Goal: Task Accomplishment & Management: Manage account settings

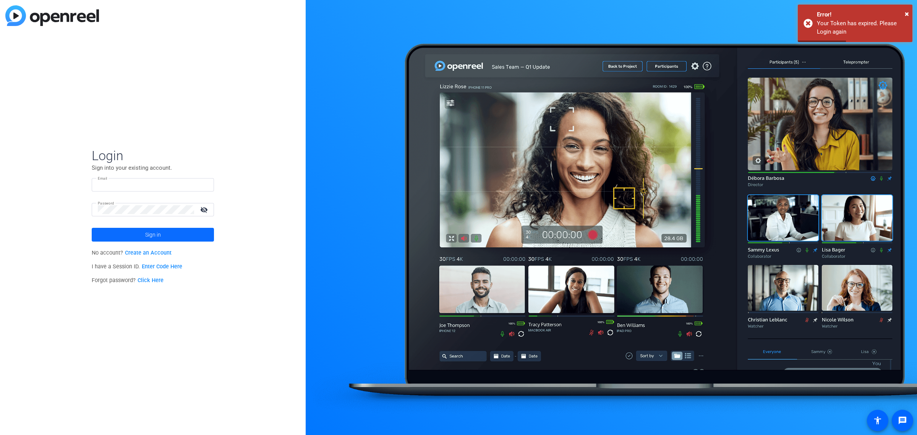
type input "[EMAIL_ADDRESS][DOMAIN_NAME]"
click at [152, 236] on span "Sign in" at bounding box center [153, 234] width 16 height 19
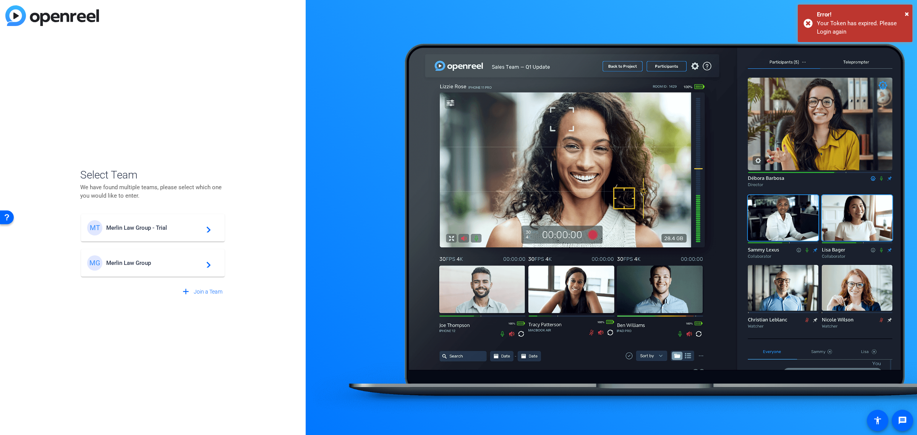
click at [151, 261] on span "Merlin Law Group" at bounding box center [154, 262] width 96 height 7
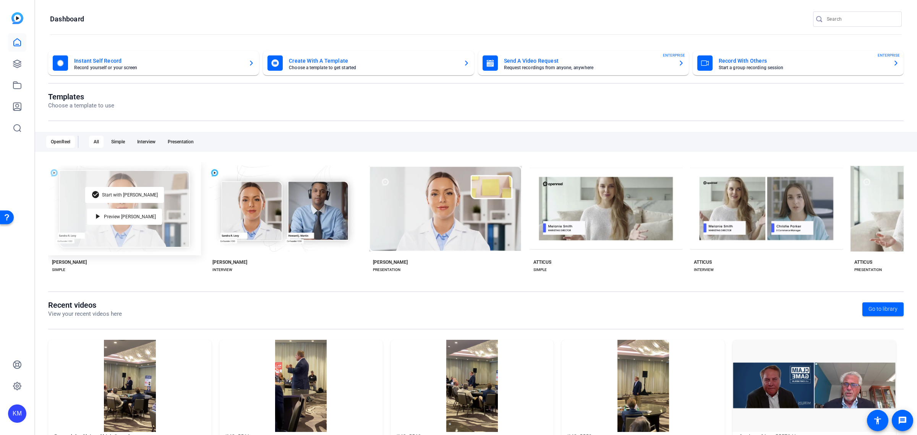
click at [96, 213] on div "check_circle Start with Matti play_arrow Preview Matti" at bounding box center [124, 208] width 153 height 93
click at [131, 193] on span "Start with Matti" at bounding box center [130, 195] width 56 height 5
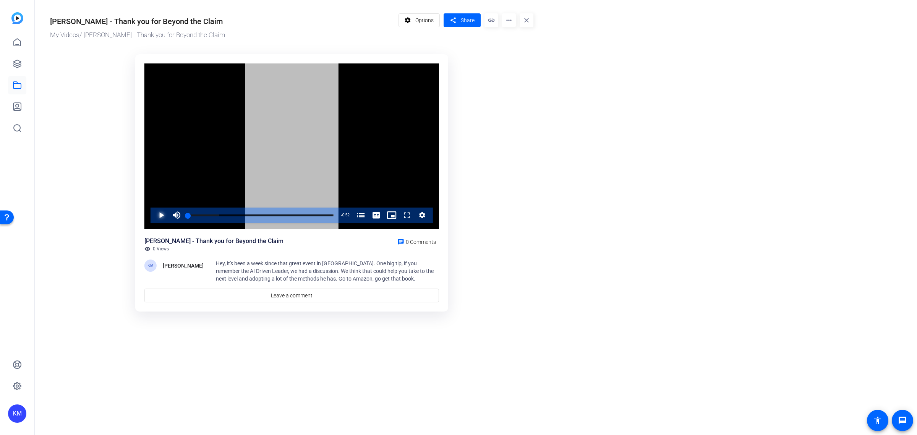
click at [154, 217] on span "Video Player" at bounding box center [154, 214] width 0 height 15
click at [154, 214] on span "Video Player" at bounding box center [154, 214] width 0 height 15
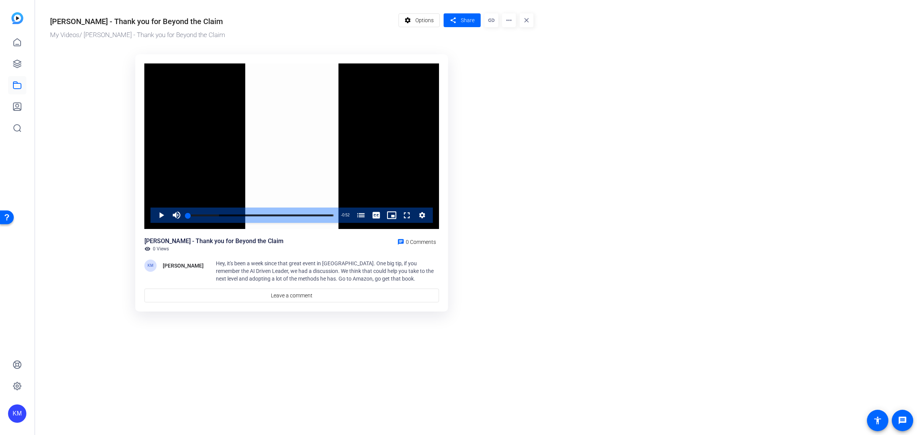
click at [506, 19] on mat-icon "more_horiz" at bounding box center [509, 20] width 14 height 14
click at [428, 18] on div at bounding box center [458, 217] width 917 height 435
click at [429, 19] on span "Options" at bounding box center [424, 20] width 18 height 15
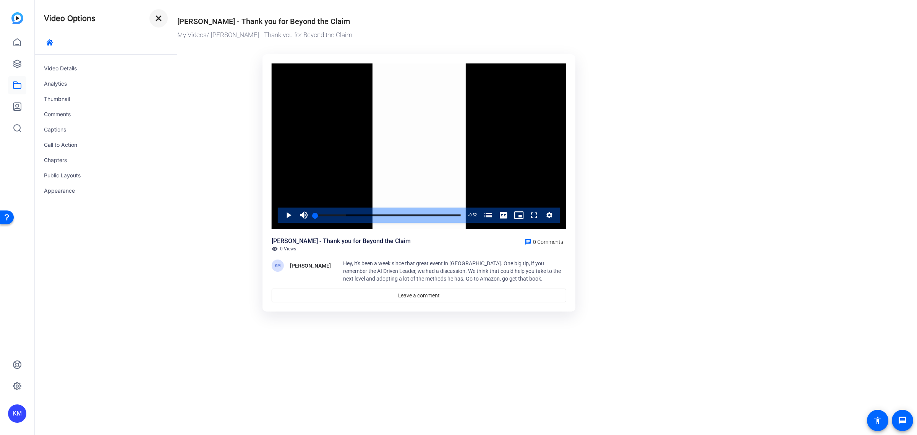
click at [156, 19] on mat-icon "close" at bounding box center [158, 18] width 9 height 9
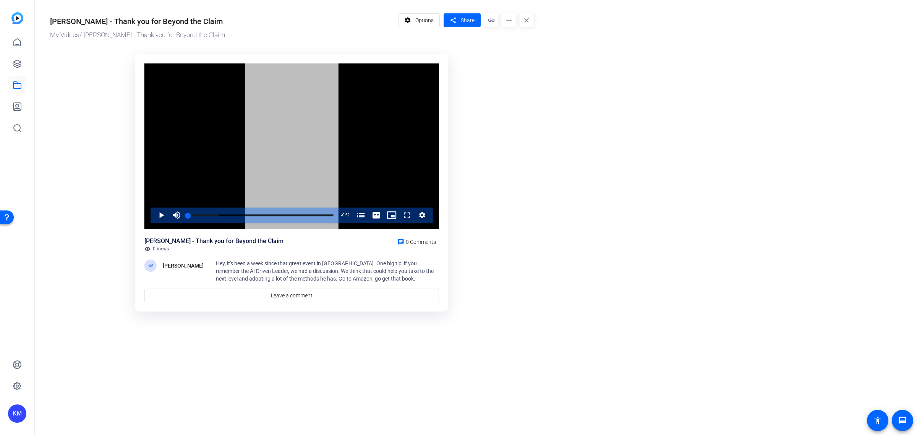
click at [422, 212] on icon "Video Player" at bounding box center [422, 215] width 8 height 9
click at [154, 214] on span "Video Player" at bounding box center [154, 214] width 0 height 15
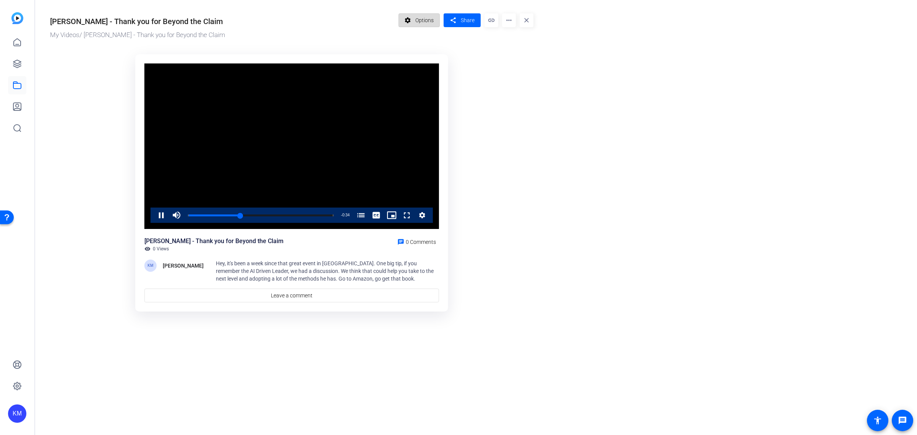
click at [410, 21] on mat-icon "settings" at bounding box center [408, 20] width 10 height 15
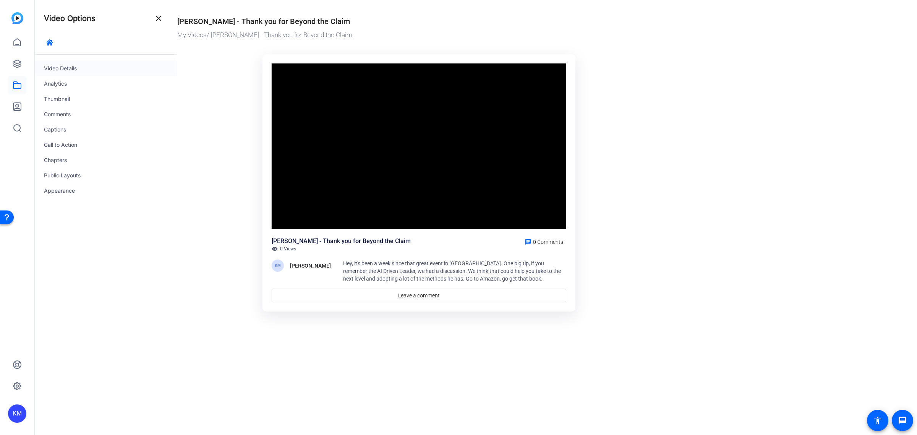
click at [71, 69] on div "Video Details" at bounding box center [106, 68] width 142 height 15
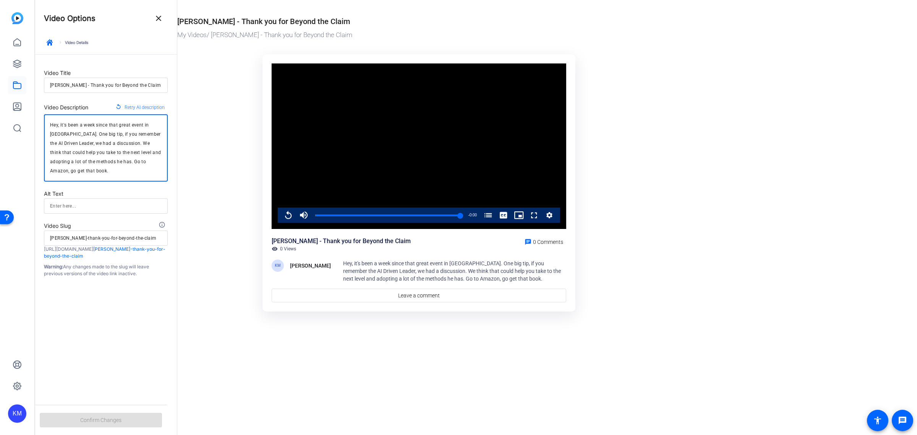
drag, startPoint x: 83, startPoint y: 173, endPoint x: 44, endPoint y: 121, distance: 64.7
click at [44, 121] on div "Hey, it's been a week since that great event in [GEOGRAPHIC_DATA]. One big tip,…" at bounding box center [106, 147] width 124 height 67
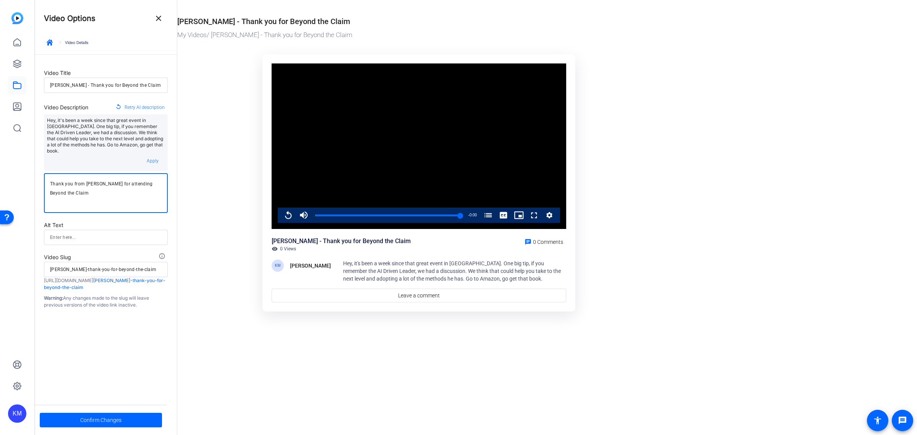
type textarea "Thank you from [PERSON_NAME] for attending Beyond the Claim"
click at [94, 233] on input at bounding box center [106, 237] width 112 height 9
type input "[PERSON_NAME] - Thank you message"
click at [164, 220] on div "Alt Text" at bounding box center [106, 224] width 124 height 9
click at [117, 420] on span "Confirm Changes" at bounding box center [100, 420] width 41 height 15
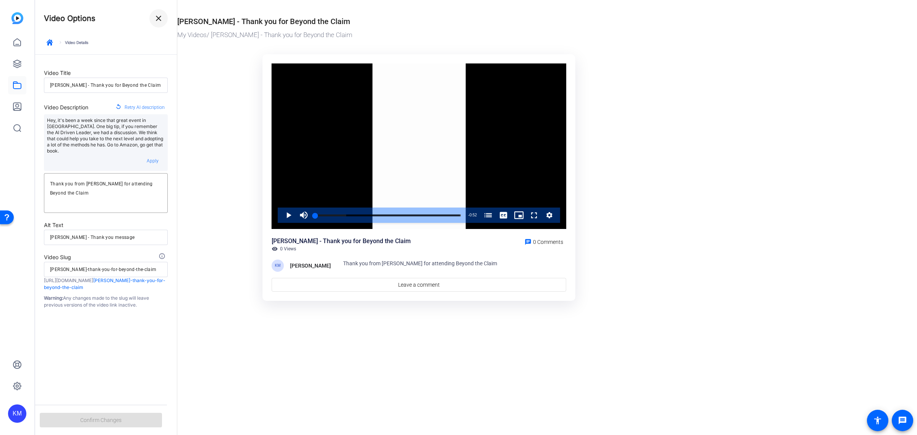
click at [161, 13] on span at bounding box center [158, 18] width 18 height 18
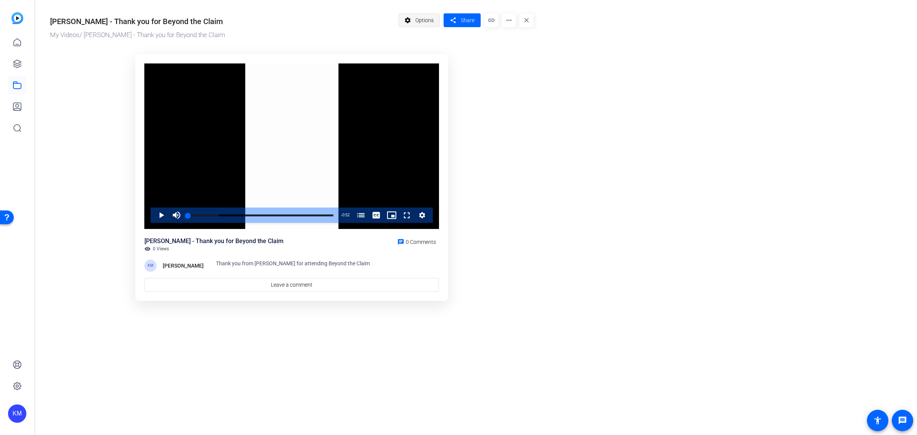
click at [425, 23] on span "Options" at bounding box center [424, 20] width 18 height 15
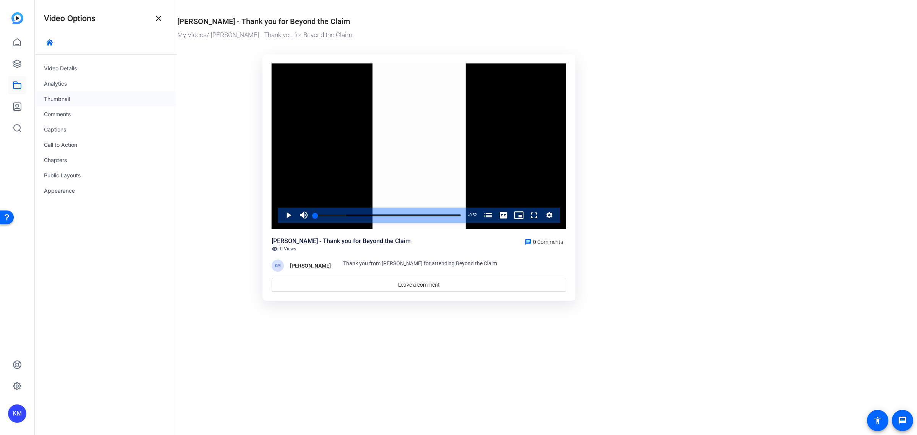
click at [71, 96] on div "Thumbnail" at bounding box center [106, 98] width 142 height 15
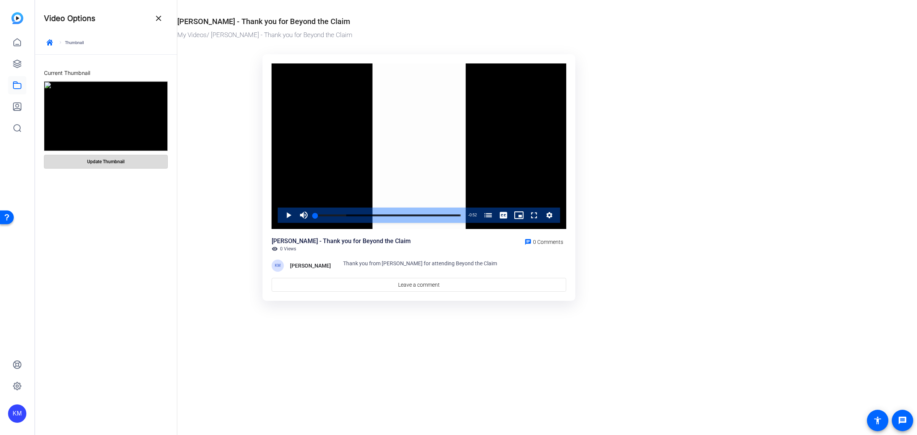
click at [109, 164] on span "Update Thumbnail" at bounding box center [105, 162] width 37 height 6
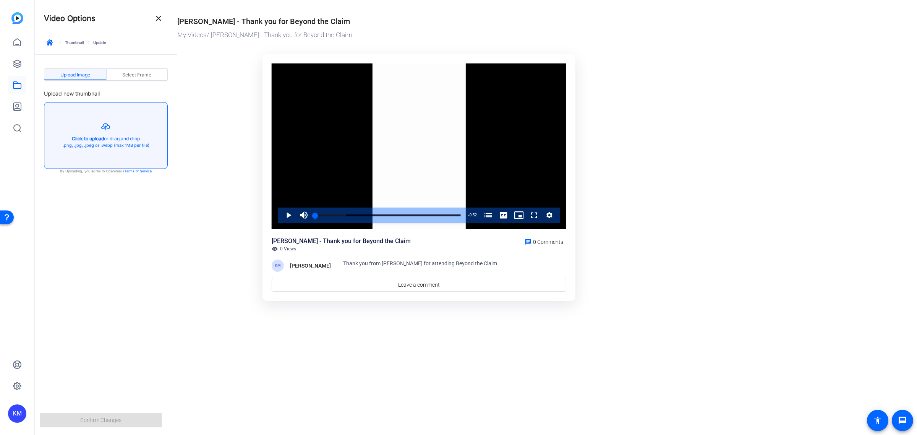
click at [96, 138] on button "button" at bounding box center [105, 135] width 123 height 66
click at [151, 76] on span "Select Frame" at bounding box center [136, 75] width 29 height 5
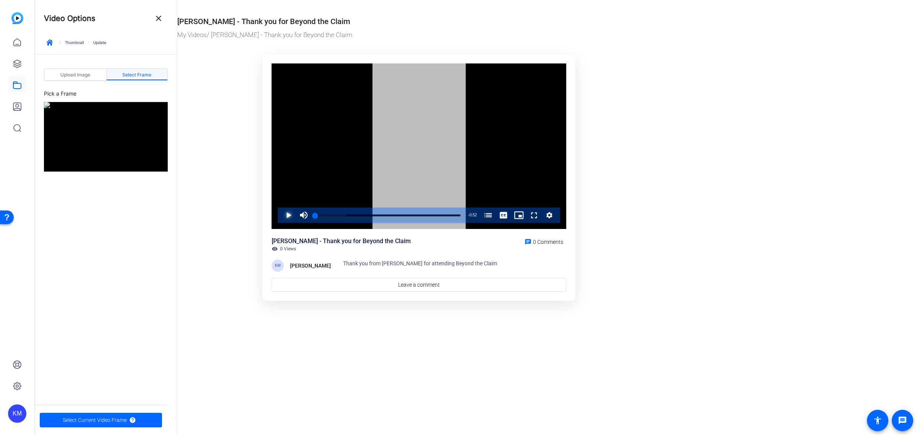
click at [281, 215] on span "Video Player" at bounding box center [281, 214] width 0 height 15
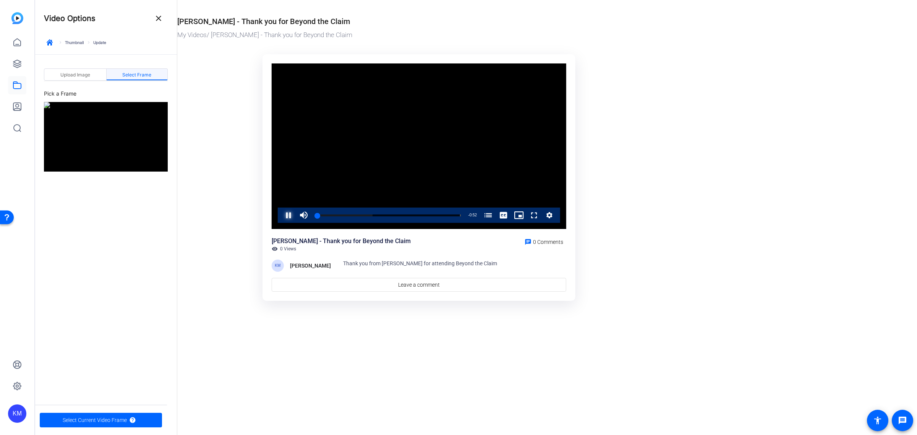
click at [281, 215] on span "Video Player" at bounding box center [281, 214] width 0 height 15
click at [115, 138] on img at bounding box center [106, 137] width 124 height 70
click at [281, 214] on span "Video Player" at bounding box center [281, 214] width 0 height 15
drag, startPoint x: 330, startPoint y: 216, endPoint x: 321, endPoint y: 216, distance: 8.8
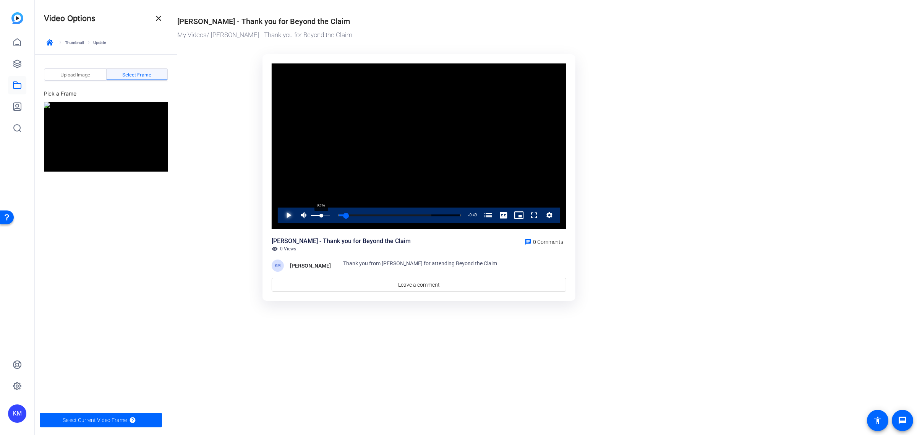
click at [321, 216] on div "Volume Level" at bounding box center [316, 215] width 10 height 1
click at [281, 214] on span "Video Player" at bounding box center [281, 214] width 0 height 15
click at [314, 215] on div "Volume Level" at bounding box center [312, 215] width 3 height 1
click at [111, 140] on img at bounding box center [106, 137] width 124 height 70
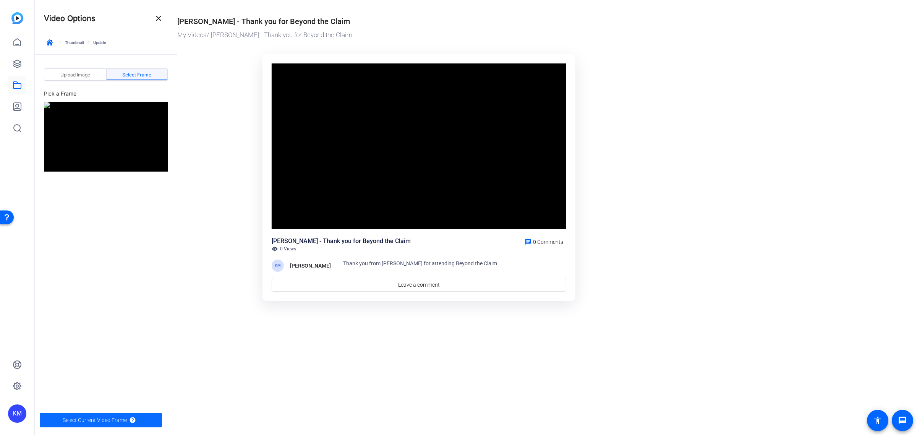
click at [117, 420] on span "Select Current Video Frame" at bounding box center [95, 420] width 64 height 15
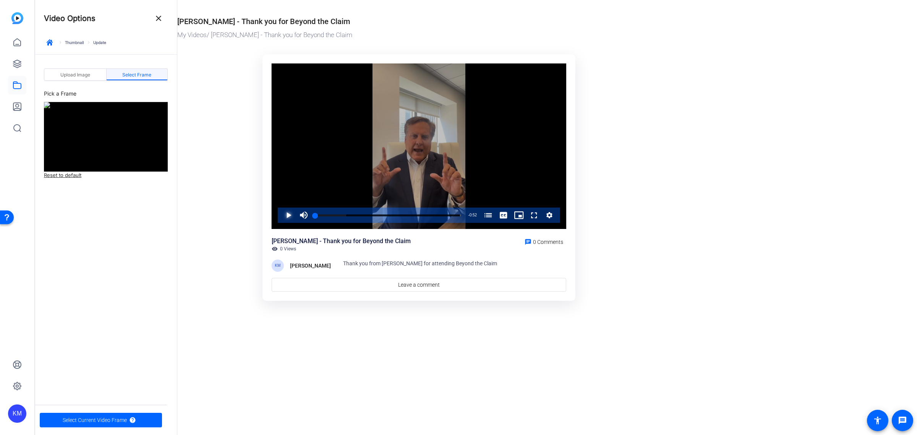
click at [281, 215] on span "Video Player" at bounding box center [281, 214] width 0 height 15
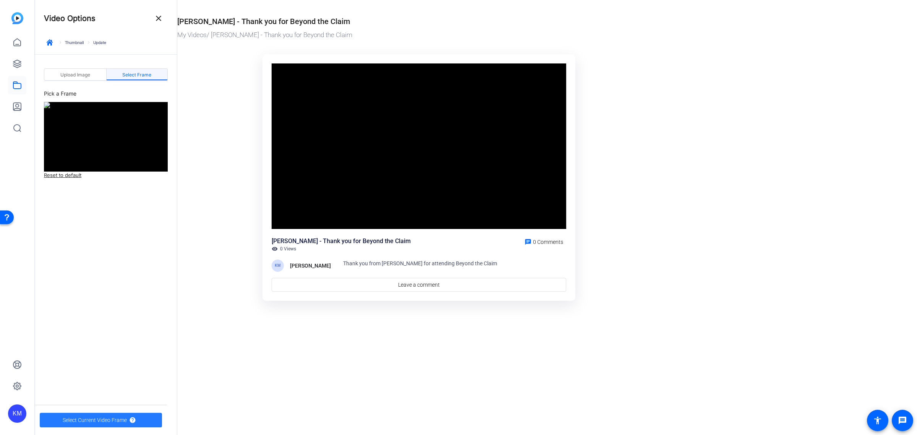
click at [113, 418] on span "Select Current Video Frame" at bounding box center [95, 420] width 64 height 15
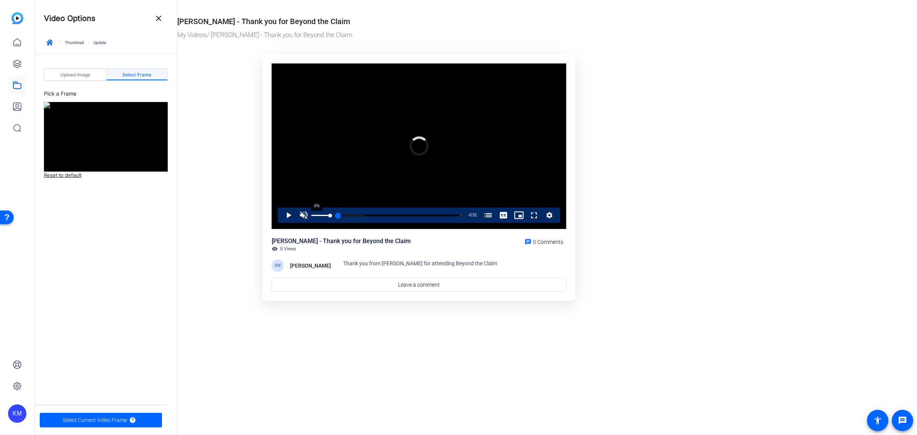
drag, startPoint x: 316, startPoint y: 216, endPoint x: 309, endPoint y: 216, distance: 7.6
click at [309, 216] on div "Play Unmute 0% Current Time 0:00 / Duration 0:52 Loaded : 21.24% 0:00 0:00 A We…" at bounding box center [419, 214] width 282 height 15
click at [329, 216] on div "92%" at bounding box center [320, 214] width 19 height 15
click at [281, 213] on span "Video Player" at bounding box center [281, 214] width 0 height 15
click at [99, 418] on span "Select Current Video Frame" at bounding box center [95, 420] width 64 height 15
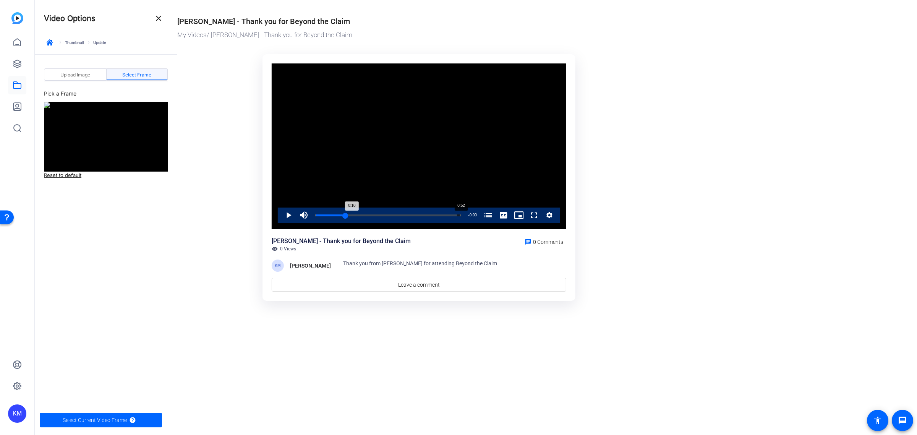
drag, startPoint x: 315, startPoint y: 218, endPoint x: 459, endPoint y: 217, distance: 143.7
click at [345, 216] on div "0:10" at bounding box center [330, 215] width 30 height 2
drag, startPoint x: 457, startPoint y: 217, endPoint x: 449, endPoint y: 217, distance: 7.3
click at [449, 217] on div "Loaded : 0.00% 0:48 0:50 A Week Without a Loss: The AI Driven Leader (00:00)" at bounding box center [387, 214] width 153 height 15
click at [281, 217] on span "Video Player" at bounding box center [281, 214] width 0 height 15
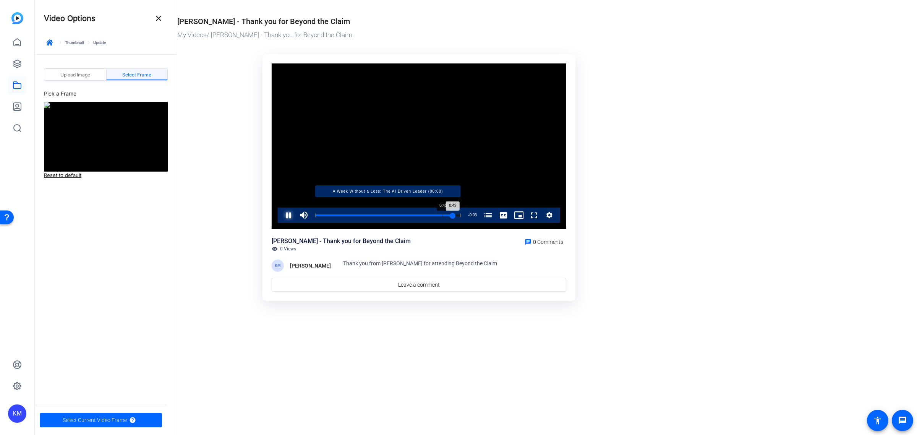
click at [442, 214] on div "Loaded : 100.00% 0:45 0:49 A Week Without a Loss: The AI Driven Leader (00:00)" at bounding box center [388, 215] width 146 height 2
click at [434, 215] on div "Loaded : 100.00% 0:43 0:43 A Week Without a Loss: The AI Driven Leader (00:00)" at bounding box center [388, 215] width 146 height 2
click at [433, 214] on div "Loaded : 100.00% 0:42 0:52 A Week Without a Loss: The AI Driven Leader (00:00)" at bounding box center [388, 215] width 146 height 2
click at [414, 214] on div "Loaded : 100.00% 0:35 0:35 A Week Without a Loss: The AI Driven Leader (00:00)" at bounding box center [388, 215] width 146 height 2
click at [387, 216] on div "Progress Bar" at bounding box center [364, 215] width 99 height 4
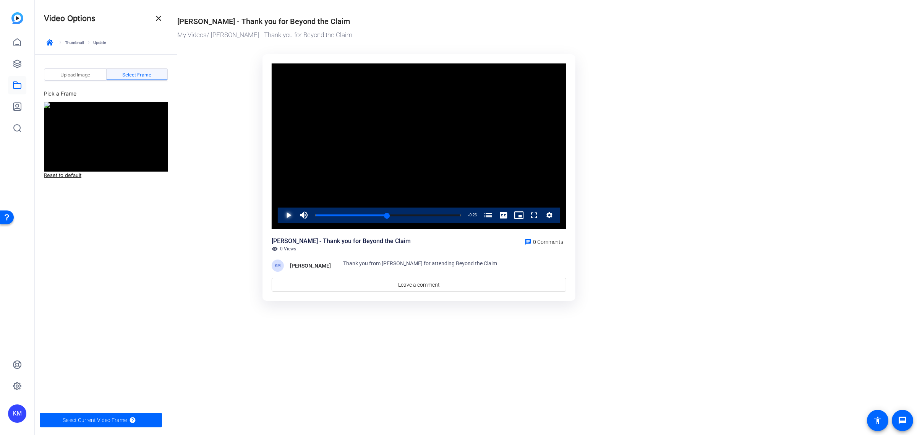
click at [281, 214] on span "Video Player" at bounding box center [281, 214] width 0 height 15
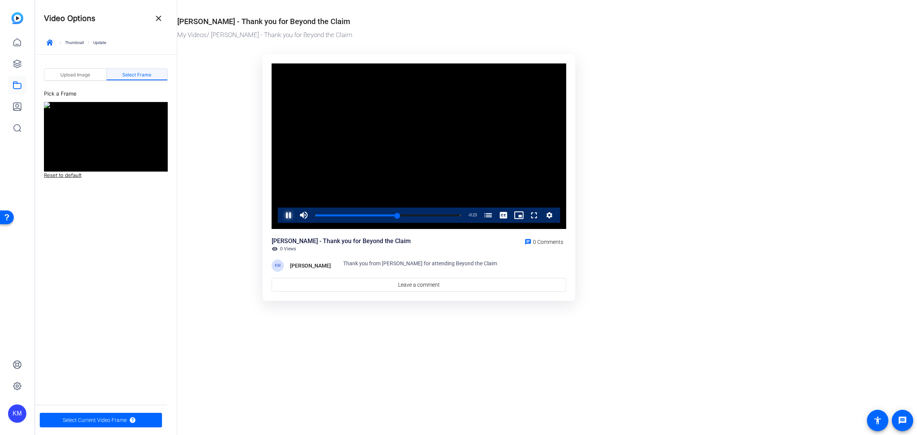
click at [281, 214] on span "Video Player" at bounding box center [281, 214] width 0 height 15
drag, startPoint x: 398, startPoint y: 211, endPoint x: 386, endPoint y: 211, distance: 12.2
click at [386, 214] on div "0:26" at bounding box center [352, 215] width 74 height 2
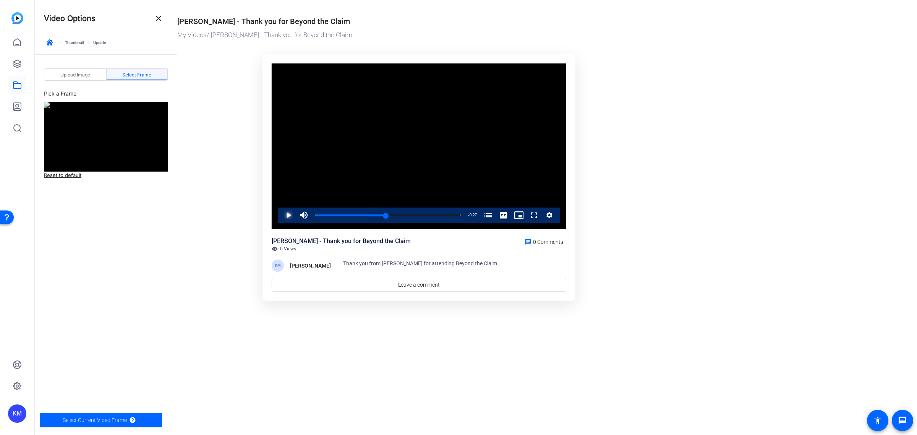
click at [281, 214] on span "Video Player" at bounding box center [281, 214] width 0 height 15
click at [109, 416] on span "Select Current Video Frame" at bounding box center [95, 420] width 64 height 15
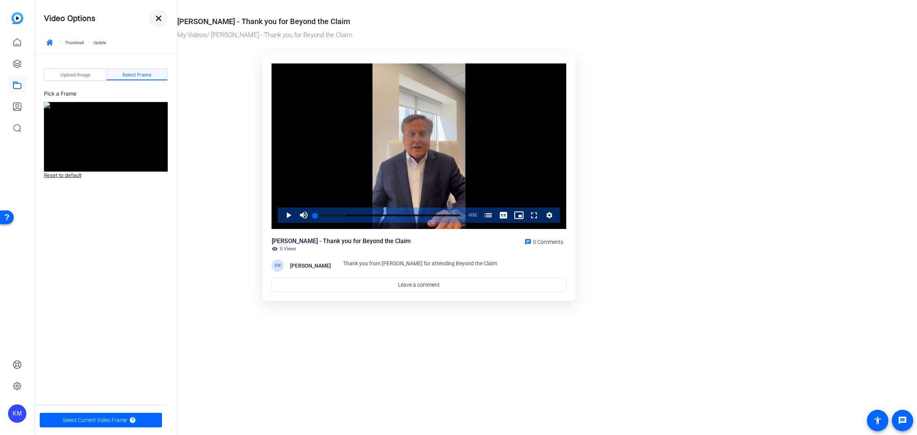
click at [158, 18] on mat-icon "close" at bounding box center [158, 18] width 9 height 9
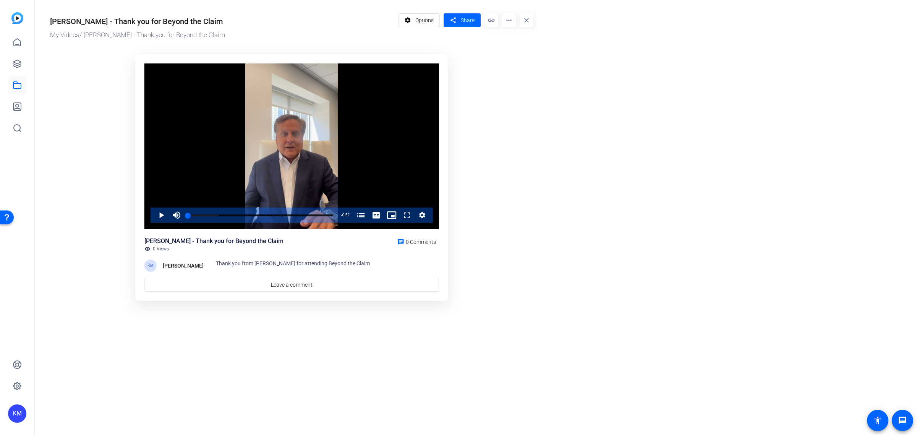
click at [414, 19] on span at bounding box center [419, 20] width 41 height 18
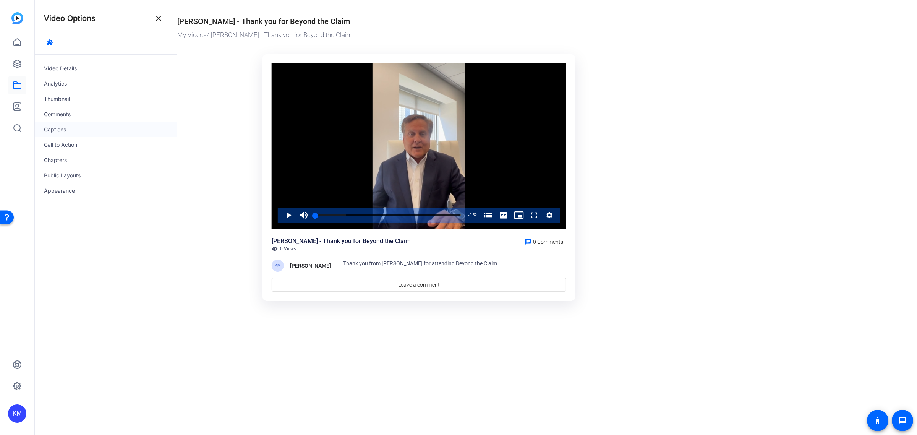
click at [62, 125] on div "Captions" at bounding box center [106, 129] width 142 height 15
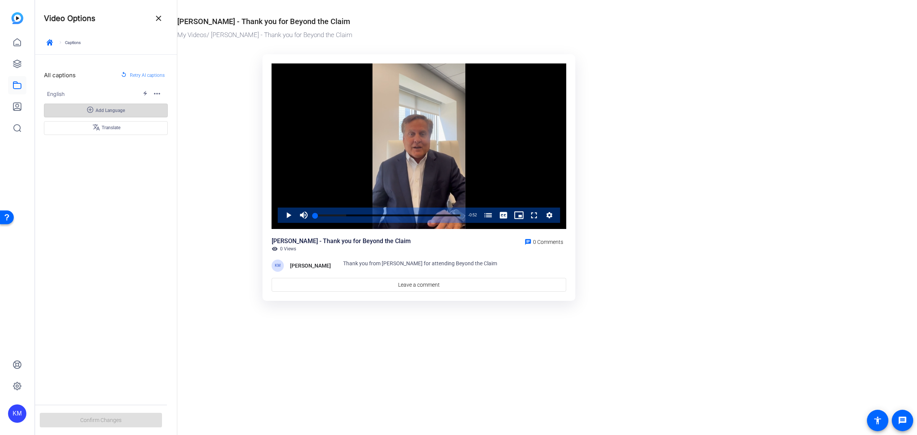
click at [107, 110] on span "Add Language" at bounding box center [110, 110] width 29 height 6
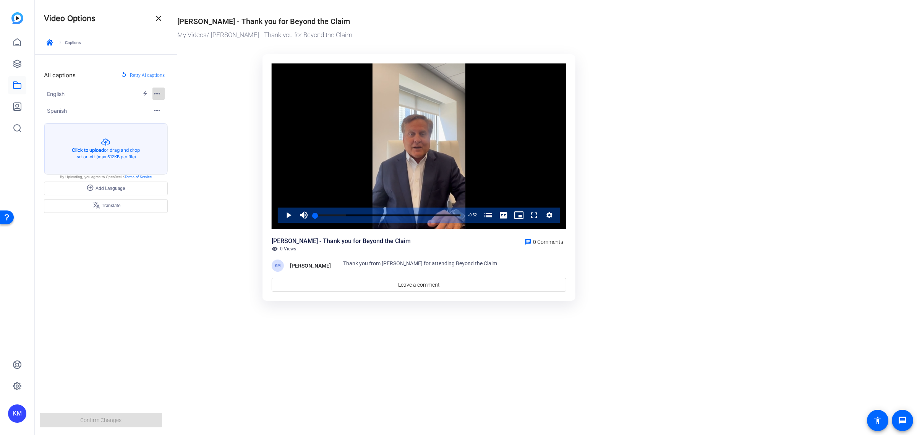
click at [150, 92] on span "button" at bounding box center [158, 93] width 18 height 18
click at [163, 104] on span "Edit" at bounding box center [163, 106] width 9 height 5
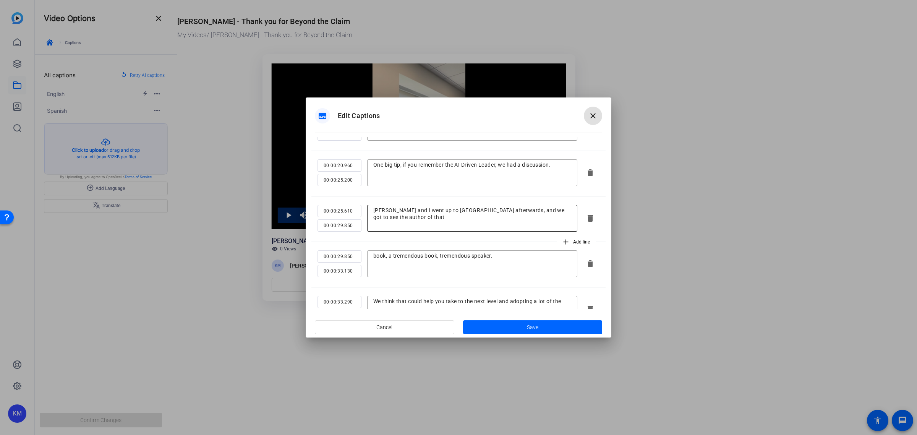
scroll to position [239, 0]
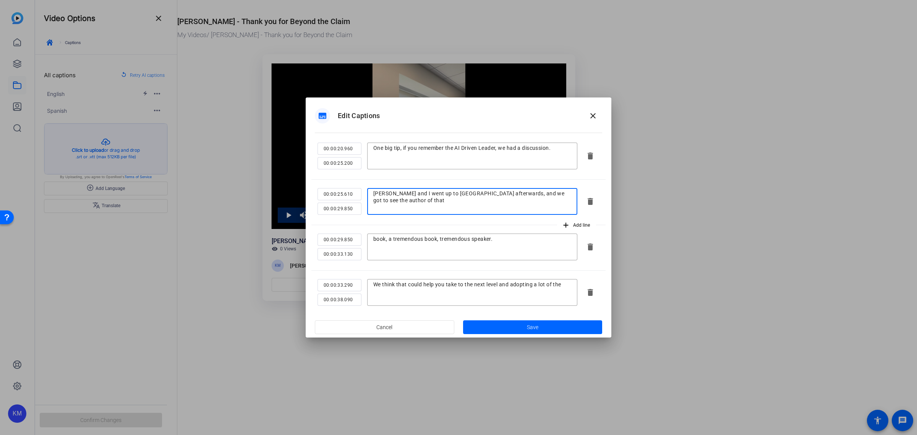
click at [386, 192] on textarea "[PERSON_NAME] and I went up to [GEOGRAPHIC_DATA] afterwards, and we got to see …" at bounding box center [472, 201] width 198 height 23
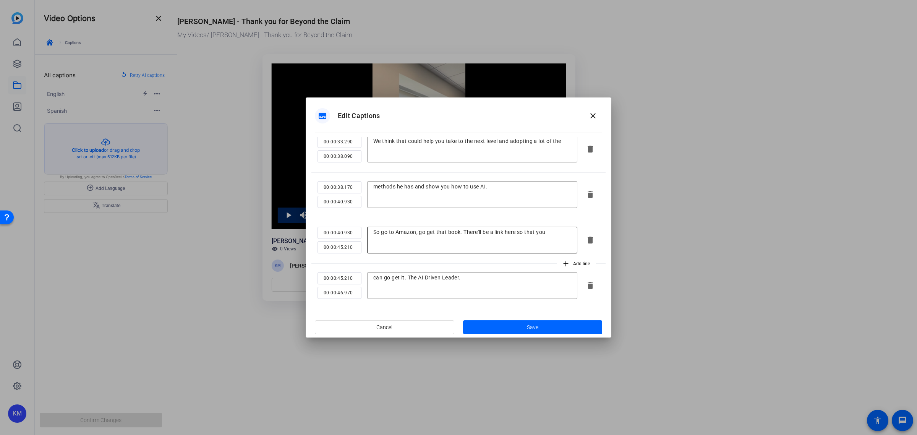
scroll to position [391, 0]
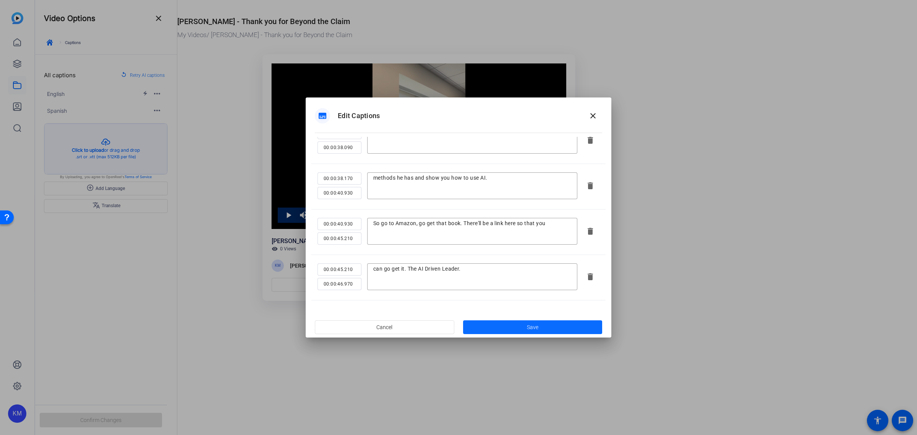
type textarea "[PERSON_NAME] and I went up to [GEOGRAPHIC_DATA] afterwards, and we got to see …"
click at [535, 320] on span at bounding box center [532, 327] width 139 height 18
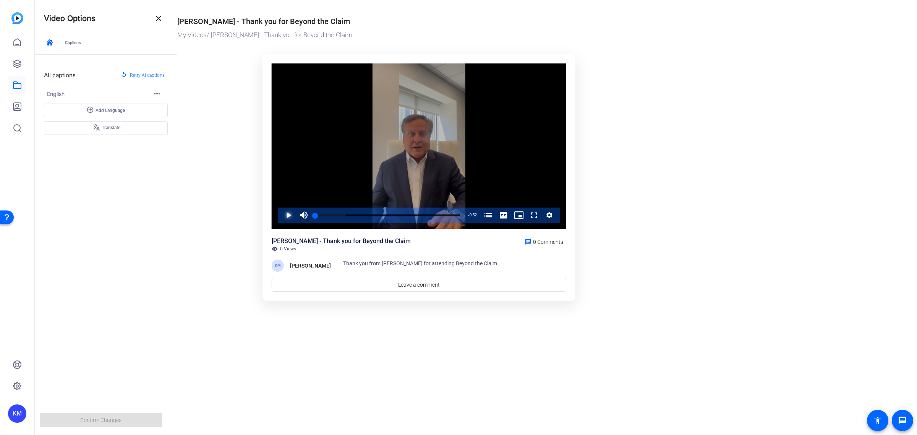
click at [281, 215] on span "Video Player" at bounding box center [281, 214] width 0 height 15
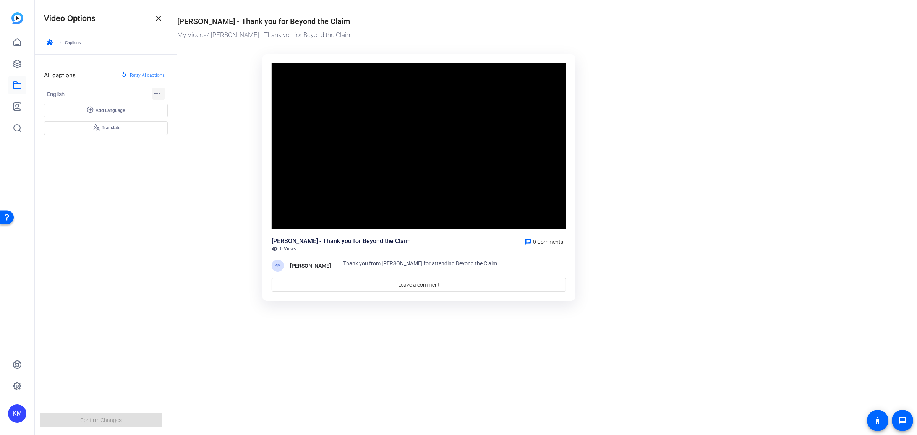
click at [156, 91] on mat-icon "more_horiz" at bounding box center [156, 93] width 9 height 9
click at [88, 61] on div at bounding box center [458, 217] width 917 height 435
click at [159, 18] on mat-icon "close" at bounding box center [158, 18] width 9 height 9
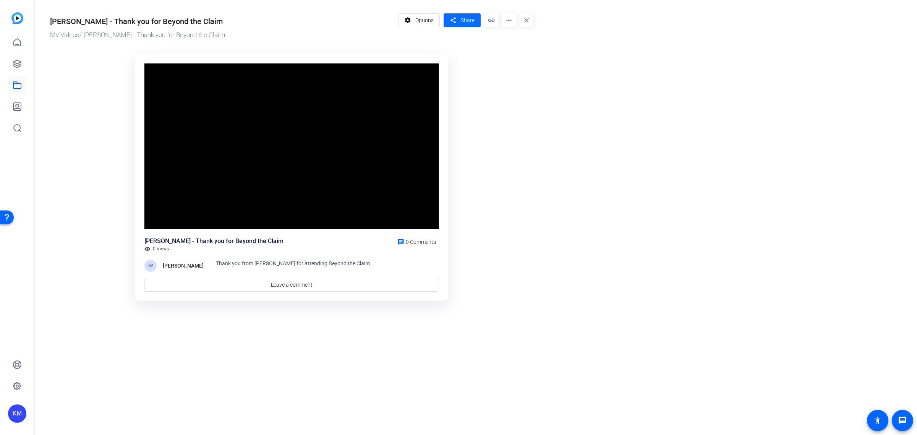
click at [459, 18] on span at bounding box center [462, 20] width 37 height 18
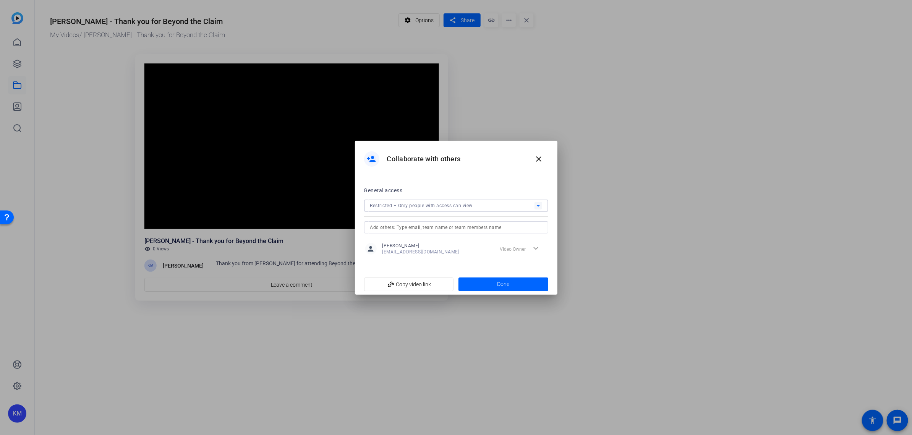
click at [538, 205] on icon at bounding box center [538, 206] width 4 height 2
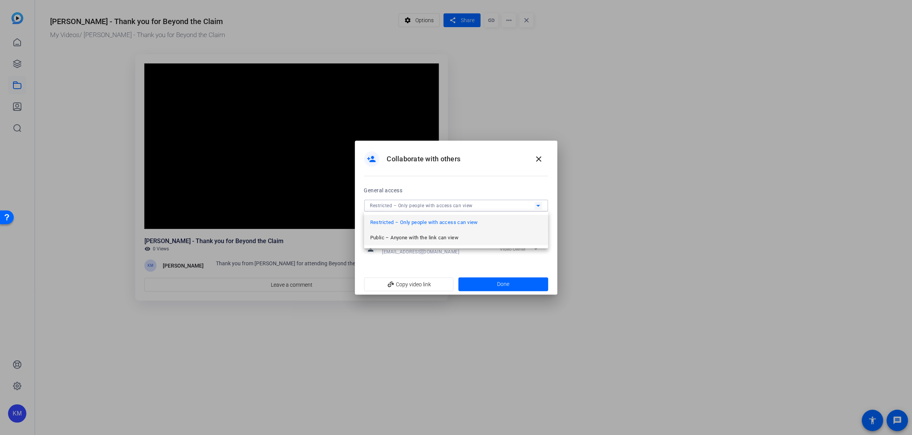
click at [473, 238] on mat-option "Public – Anyone with the link can view" at bounding box center [456, 237] width 184 height 15
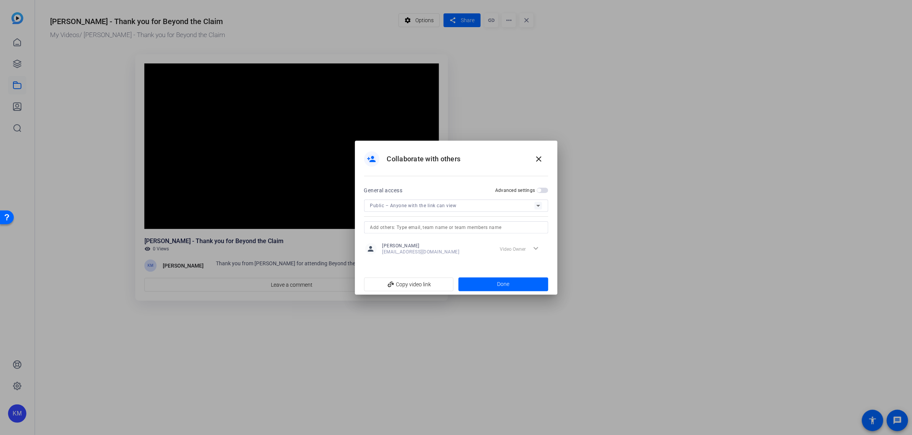
click at [545, 190] on span "button" at bounding box center [542, 190] width 11 height 5
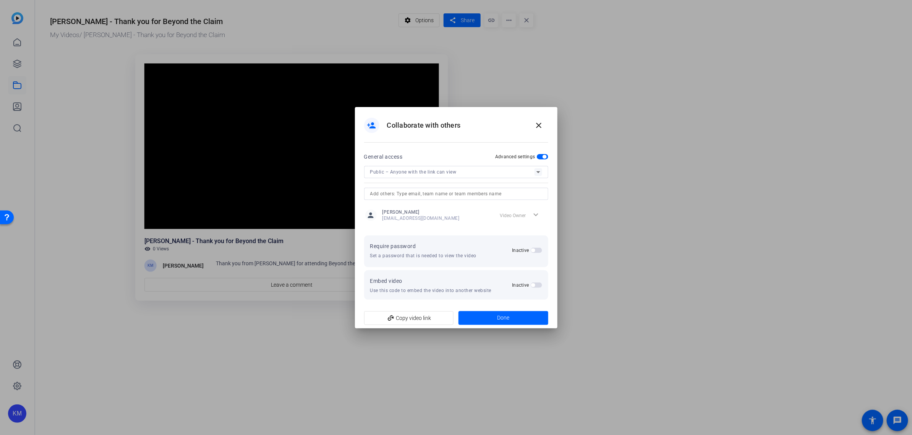
click at [540, 157] on span "button" at bounding box center [542, 156] width 11 height 5
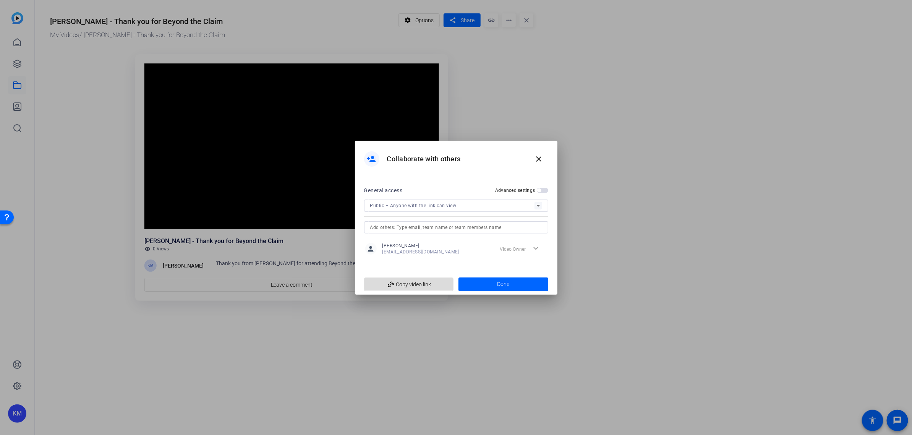
click at [417, 287] on span "add_link Copy video link" at bounding box center [409, 284] width 78 height 15
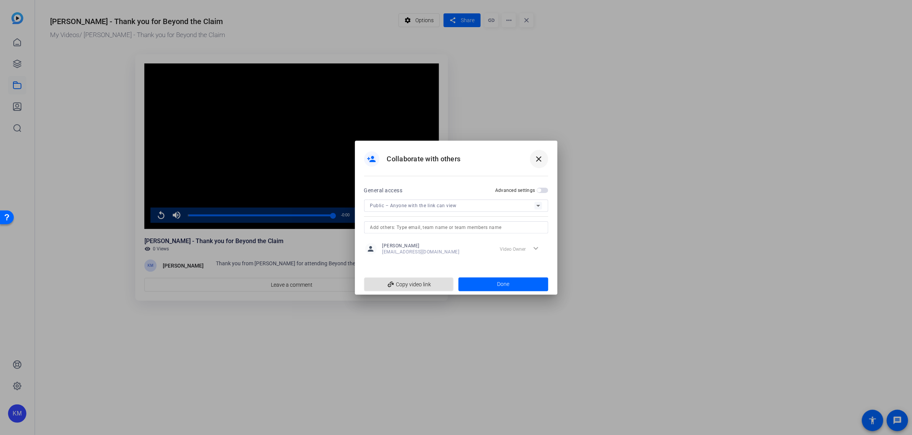
click at [541, 158] on mat-icon "close" at bounding box center [539, 158] width 9 height 9
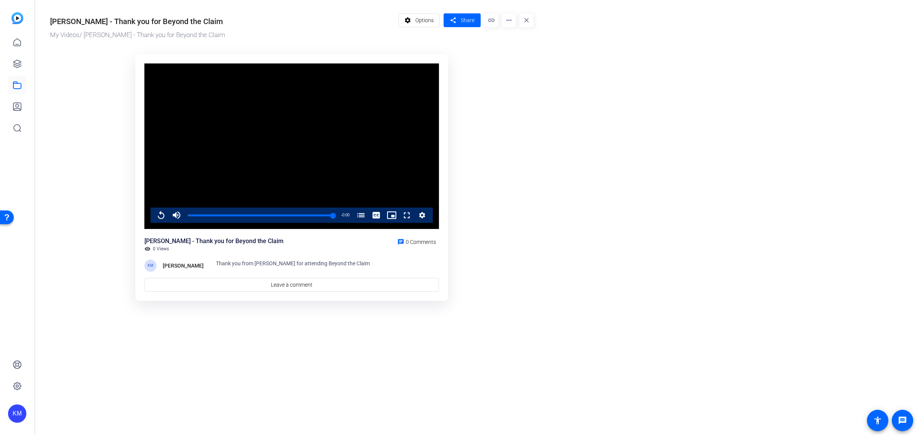
click at [508, 20] on mat-icon "more_horiz" at bounding box center [509, 20] width 14 height 14
click at [517, 63] on span "Download" at bounding box center [524, 62] width 32 height 9
